Goal: Task Accomplishment & Management: Complete application form

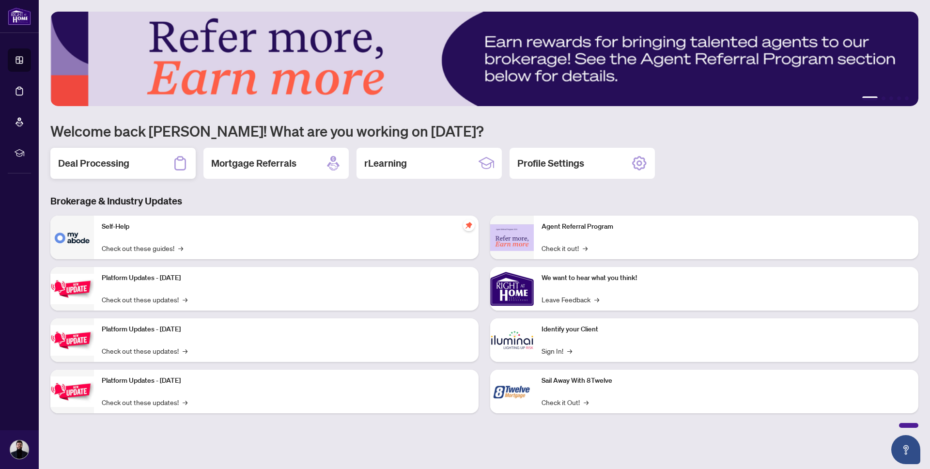
click at [127, 162] on h2 "Deal Processing" at bounding box center [93, 163] width 71 height 14
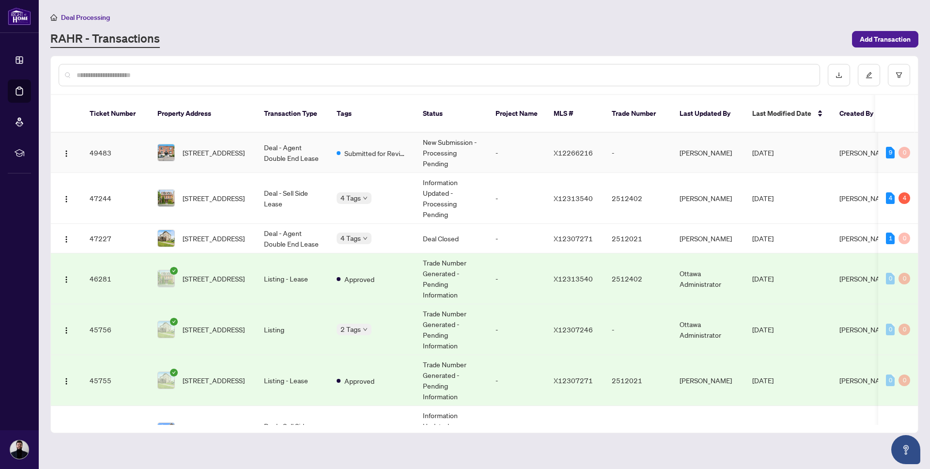
click at [130, 144] on td "49483" at bounding box center [116, 153] width 68 height 40
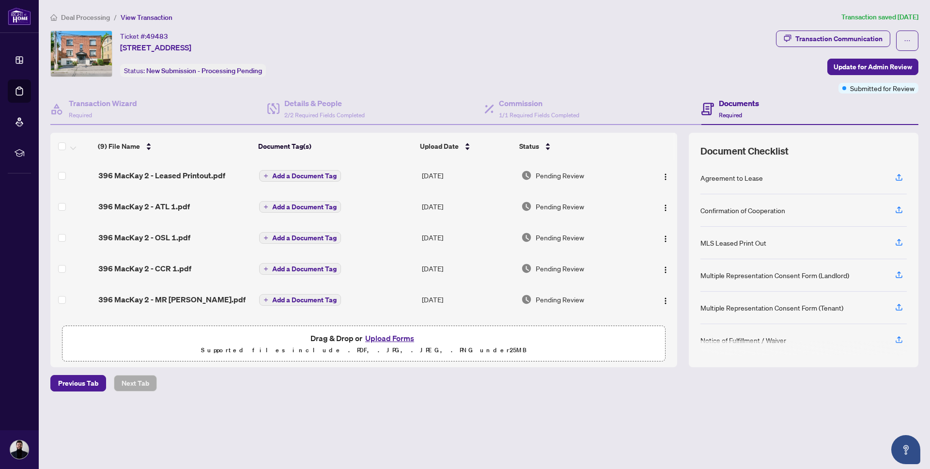
click at [749, 109] on div "Documents Required" at bounding box center [739, 108] width 40 height 23
click at [577, 96] on div "Commission 1/1 Required Fields Completed" at bounding box center [592, 109] width 217 height 31
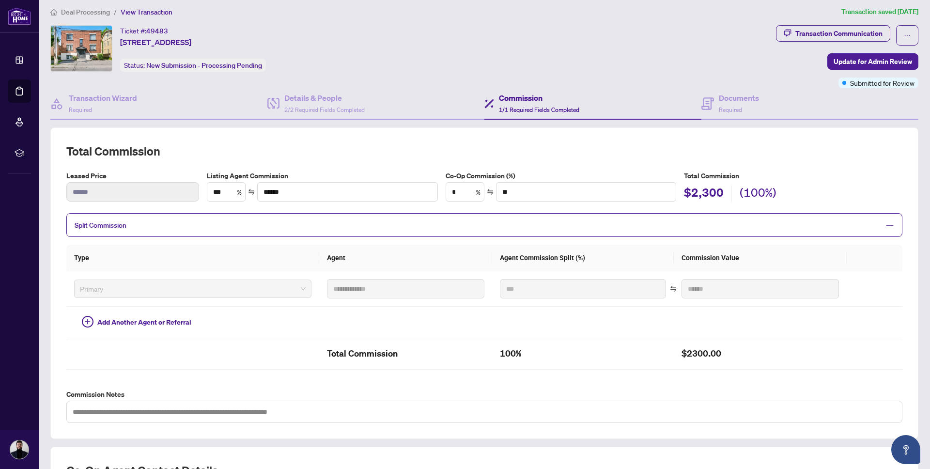
scroll to position [1, 0]
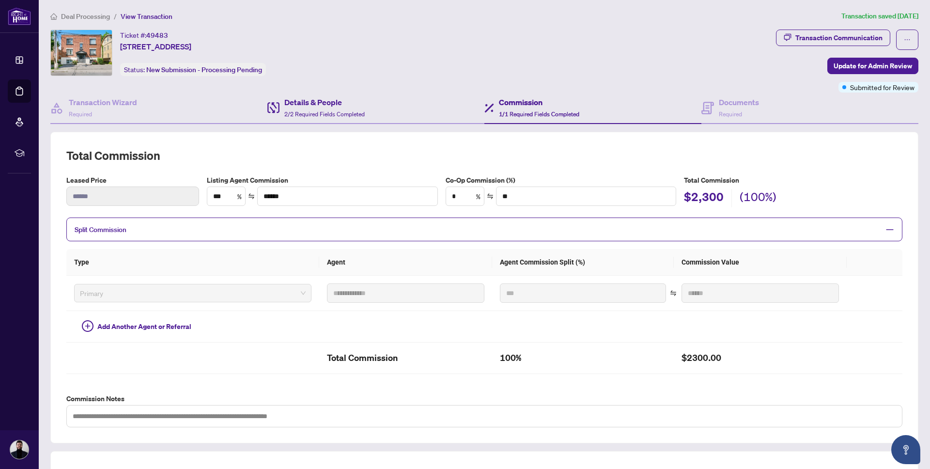
click at [384, 110] on div "Details & People 2/2 Required Fields Completed" at bounding box center [375, 108] width 217 height 31
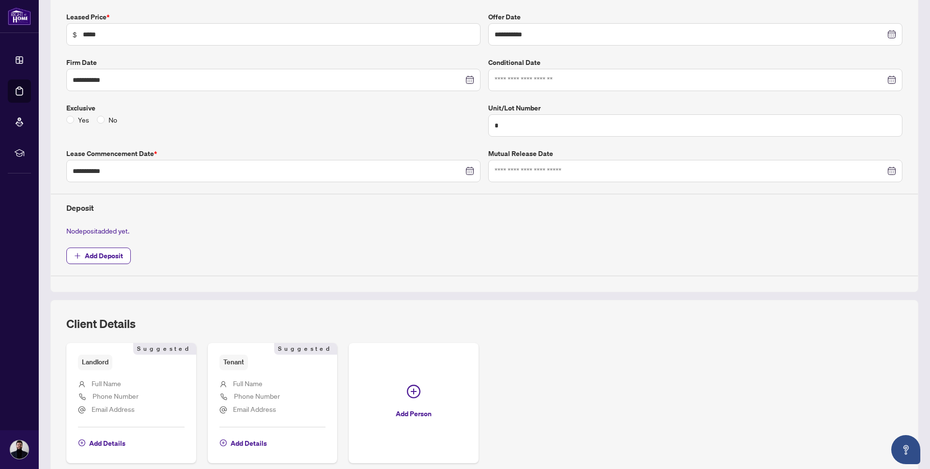
scroll to position [167, 0]
click at [113, 260] on span "Add Deposit" at bounding box center [104, 254] width 38 height 16
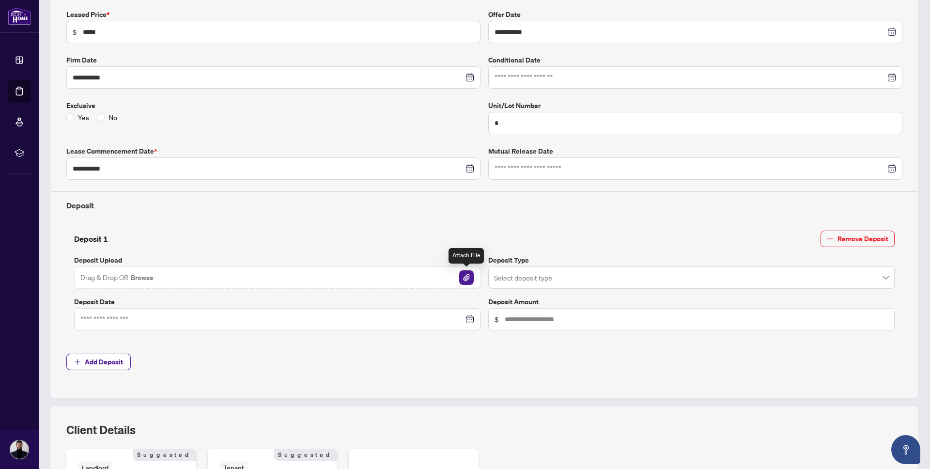
click at [470, 276] on img "button" at bounding box center [466, 277] width 15 height 15
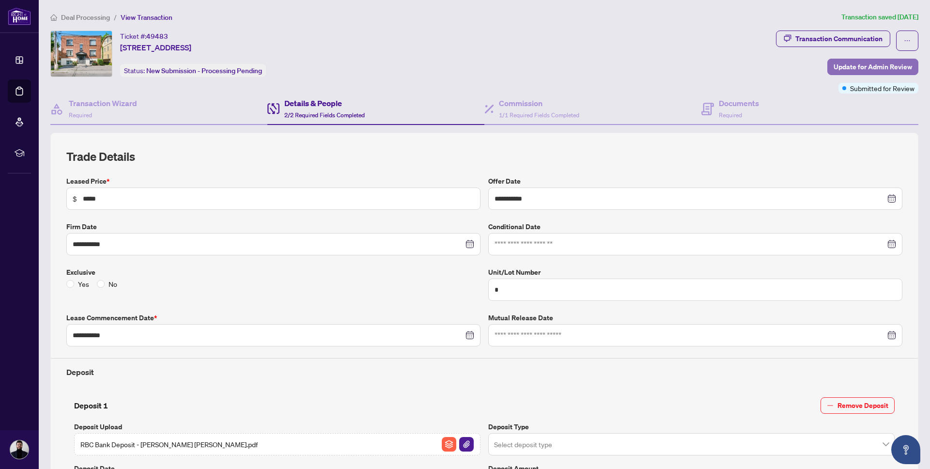
click at [856, 65] on span "Update for Admin Review" at bounding box center [873, 67] width 78 height 16
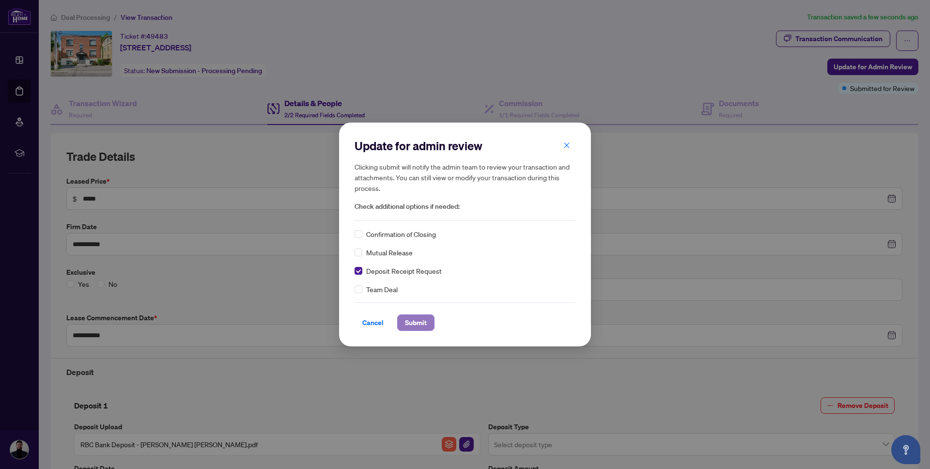
click at [420, 318] on span "Submit" at bounding box center [416, 323] width 22 height 16
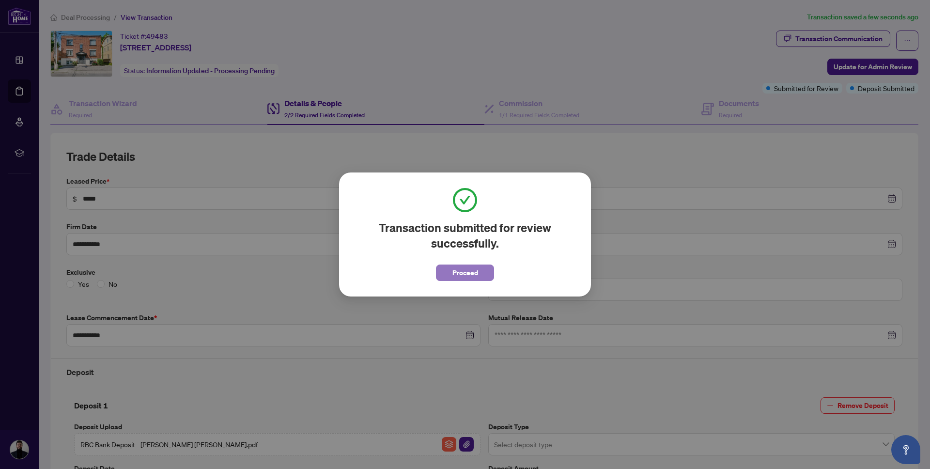
click at [475, 271] on span "Proceed" at bounding box center [465, 273] width 26 height 16
